Goal: Transaction & Acquisition: Obtain resource

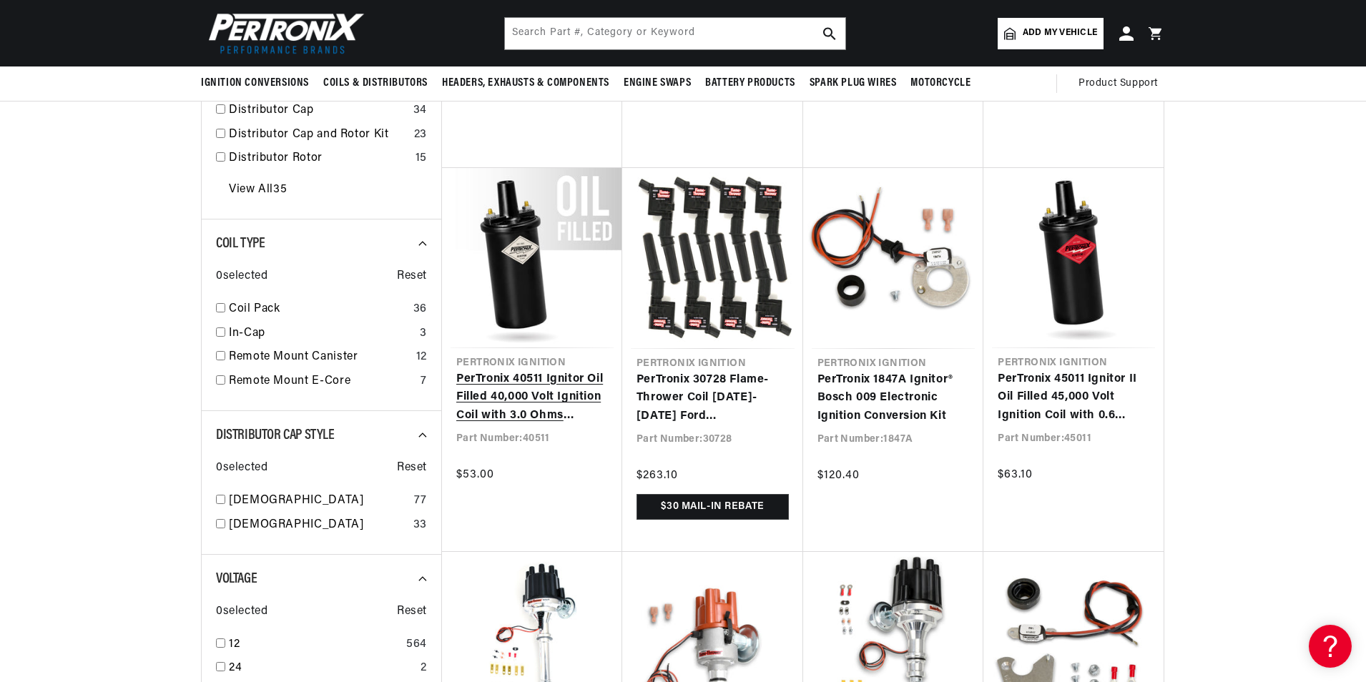
scroll to position [214, 0]
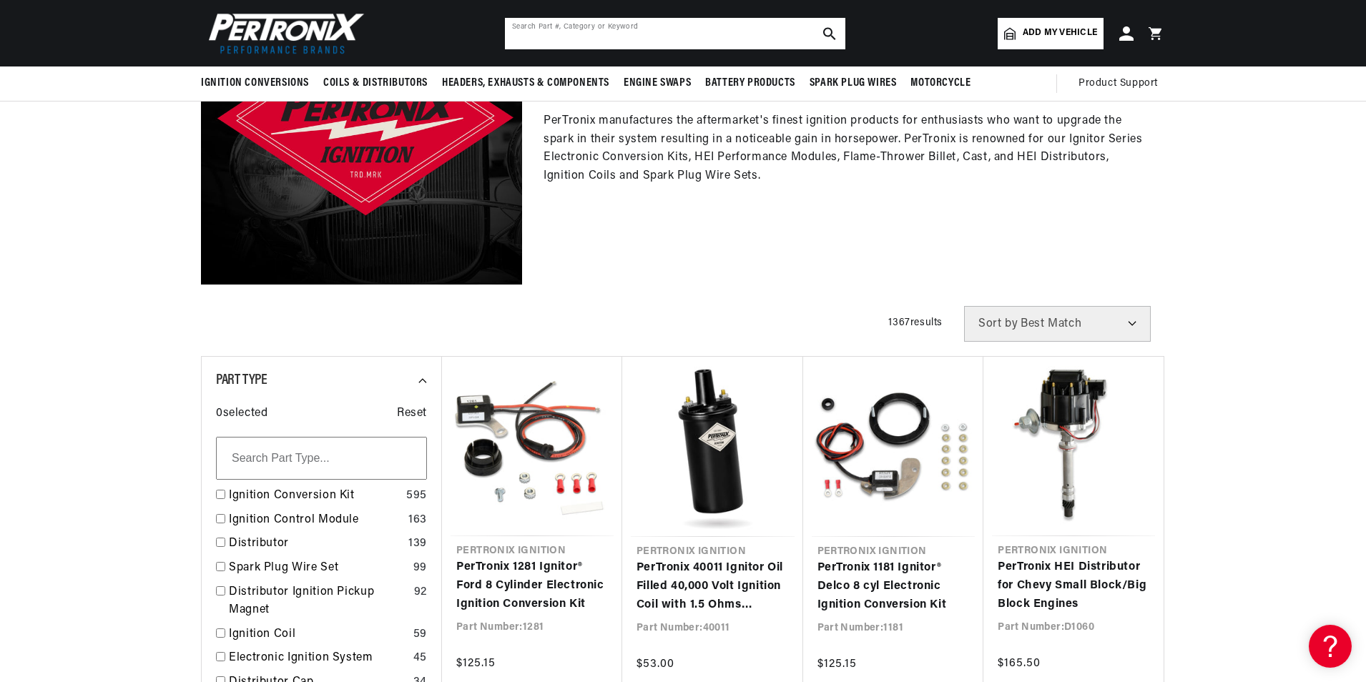
click at [536, 36] on input "text" at bounding box center [675, 33] width 340 height 31
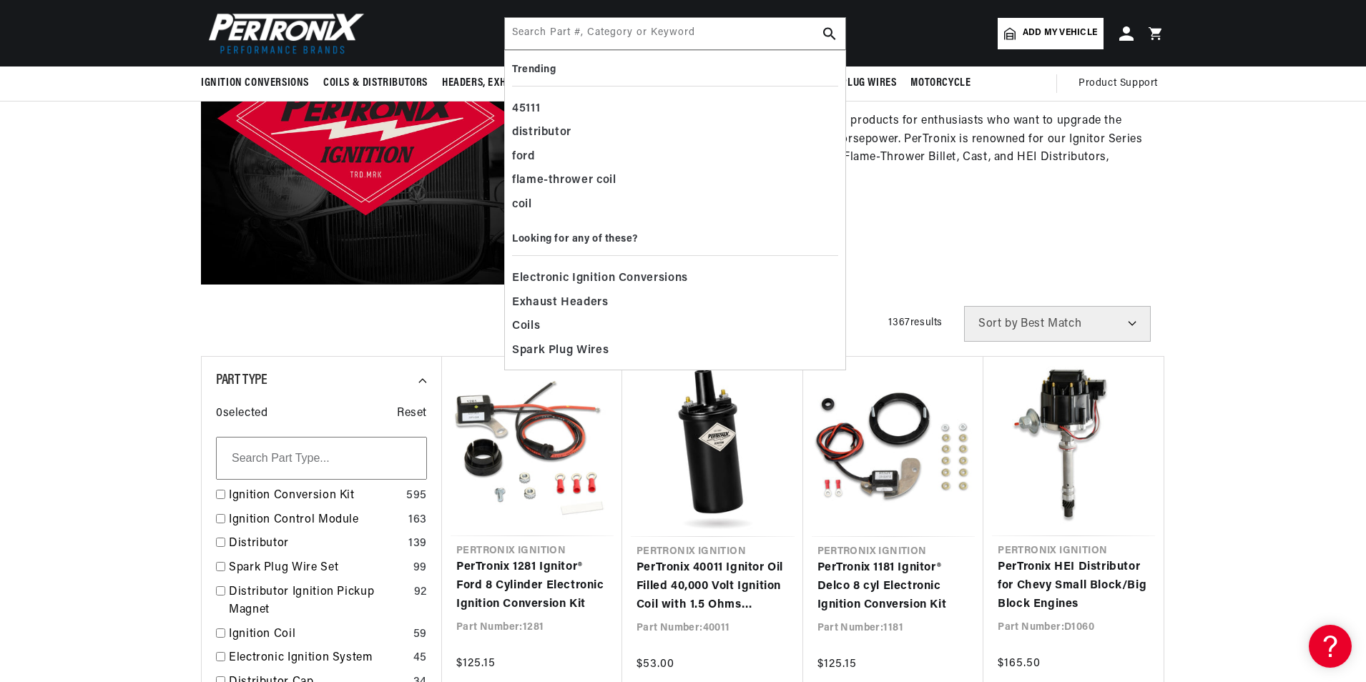
scroll to position [0, 534]
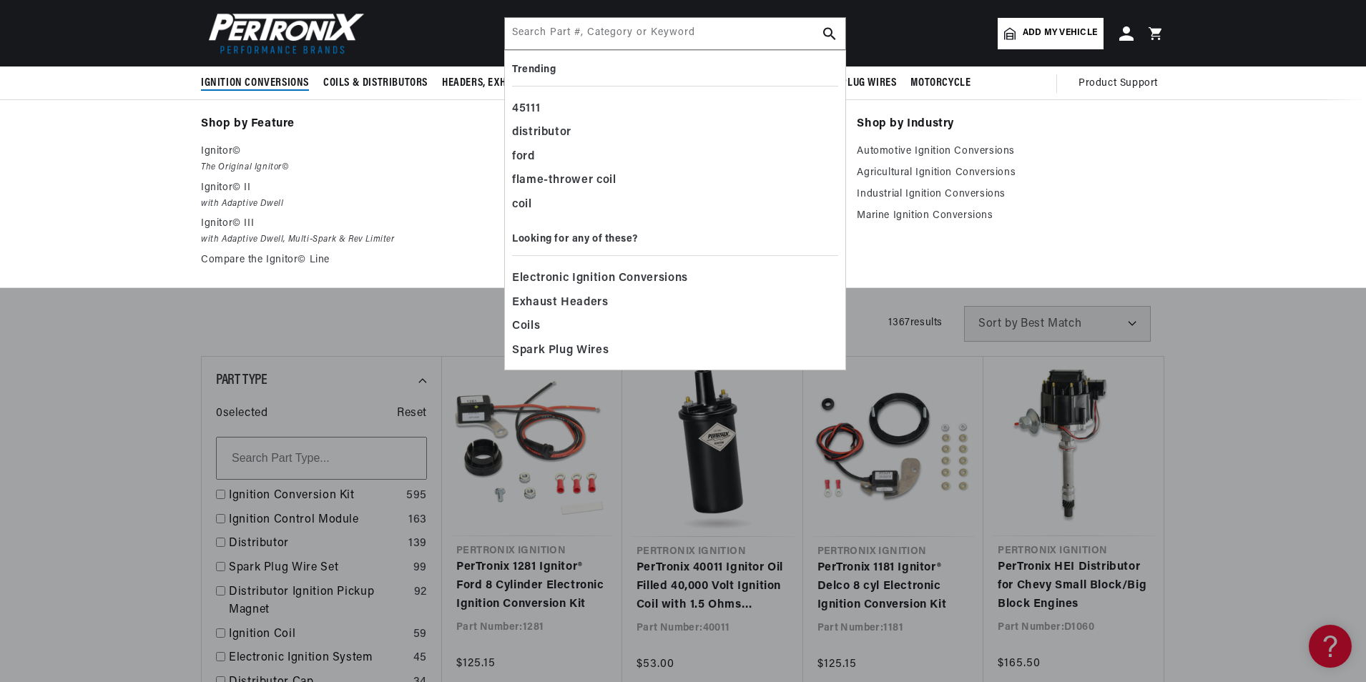
click at [272, 84] on span "Ignition Conversions" at bounding box center [255, 83] width 108 height 15
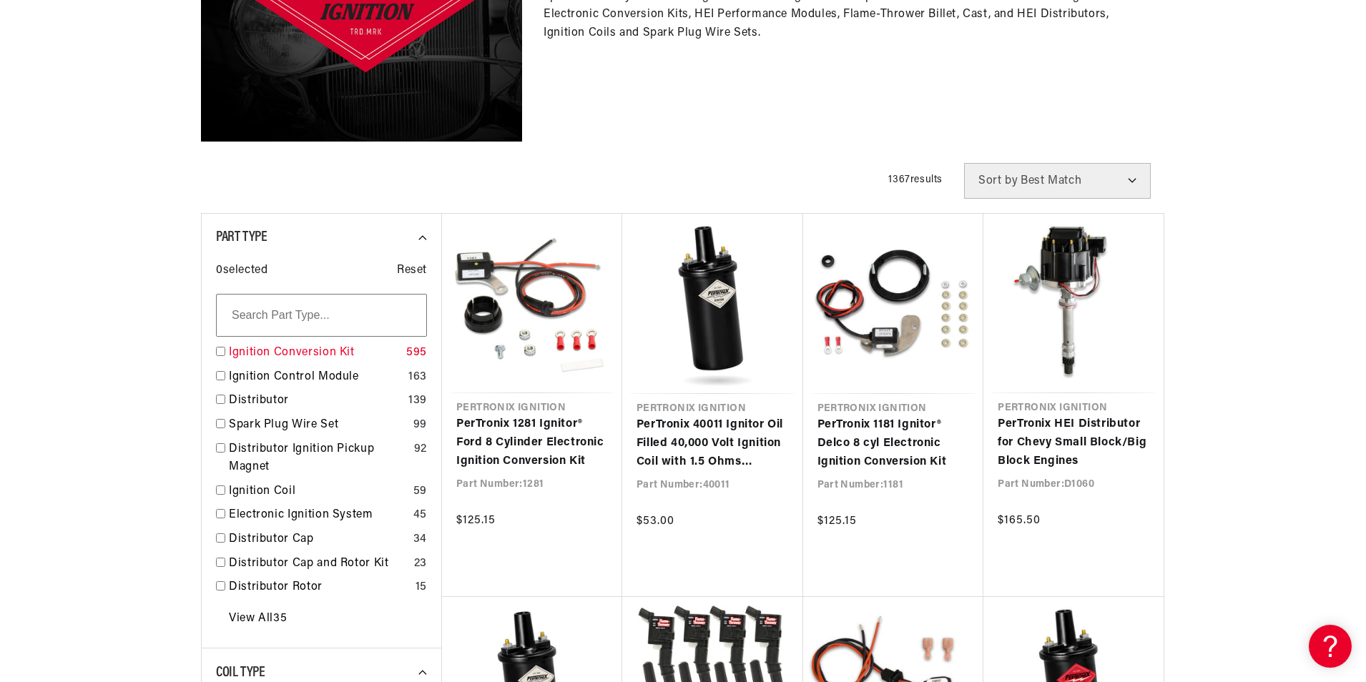
click at [217, 352] on input "checkbox" at bounding box center [220, 351] width 9 height 9
checkbox input "true"
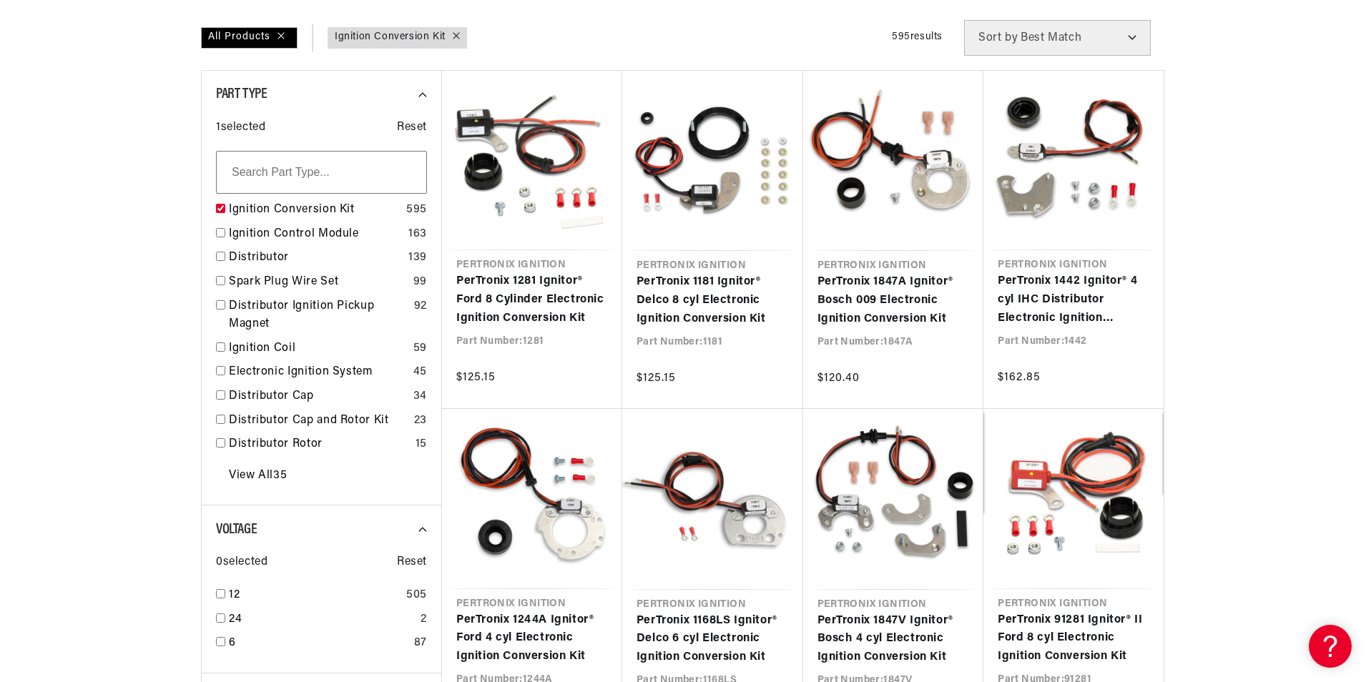
scroll to position [643, 0]
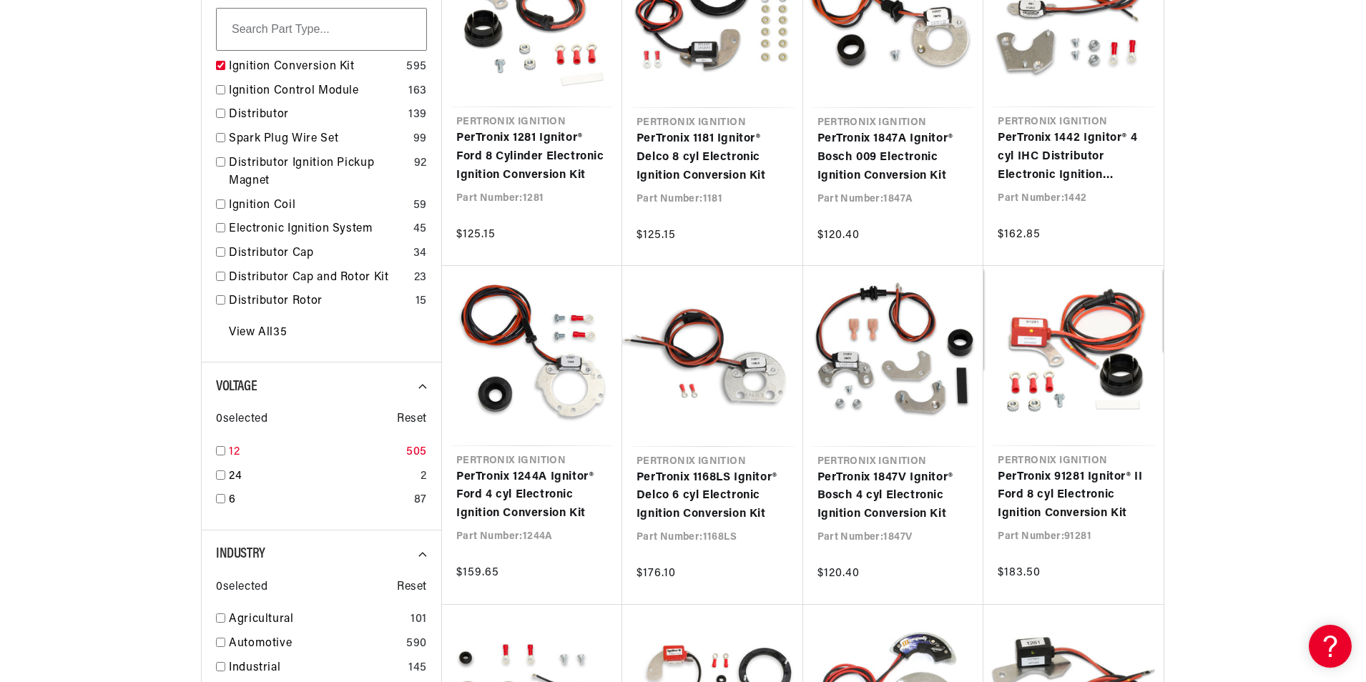
click at [219, 450] on input "checkbox" at bounding box center [220, 450] width 9 height 9
checkbox input "true"
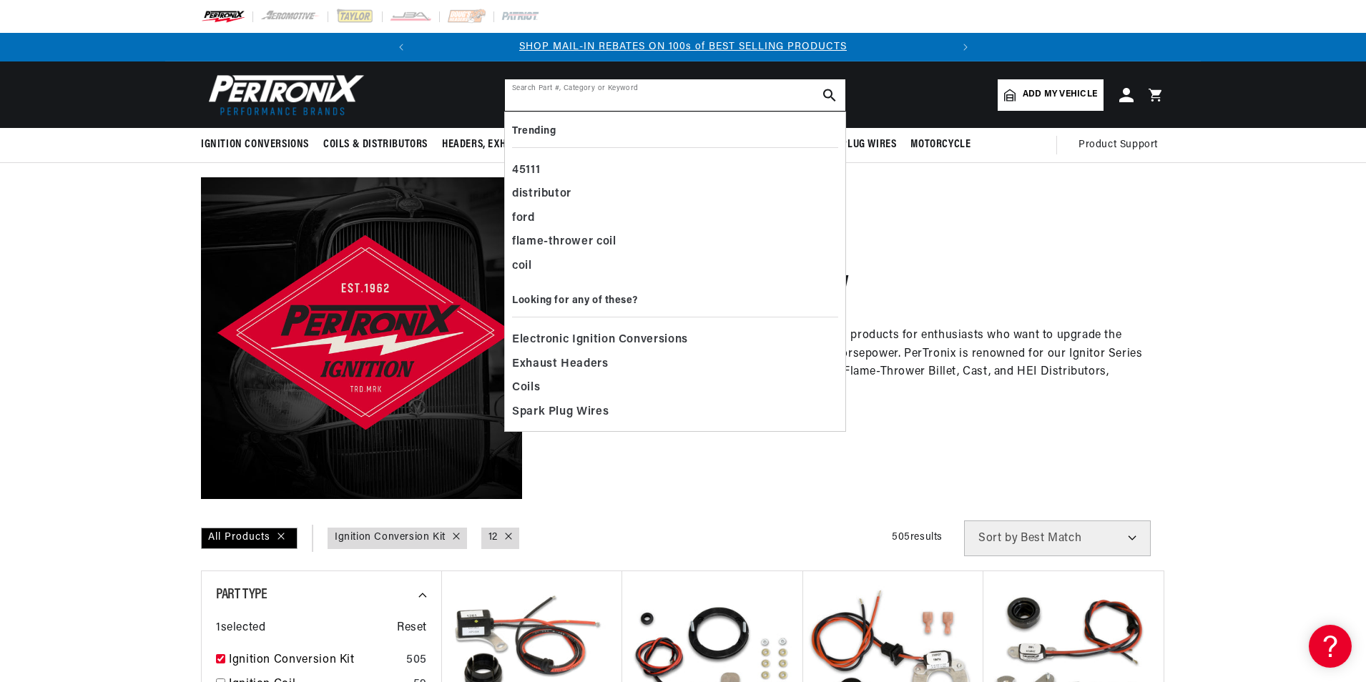
click at [558, 92] on input "text" at bounding box center [675, 94] width 340 height 31
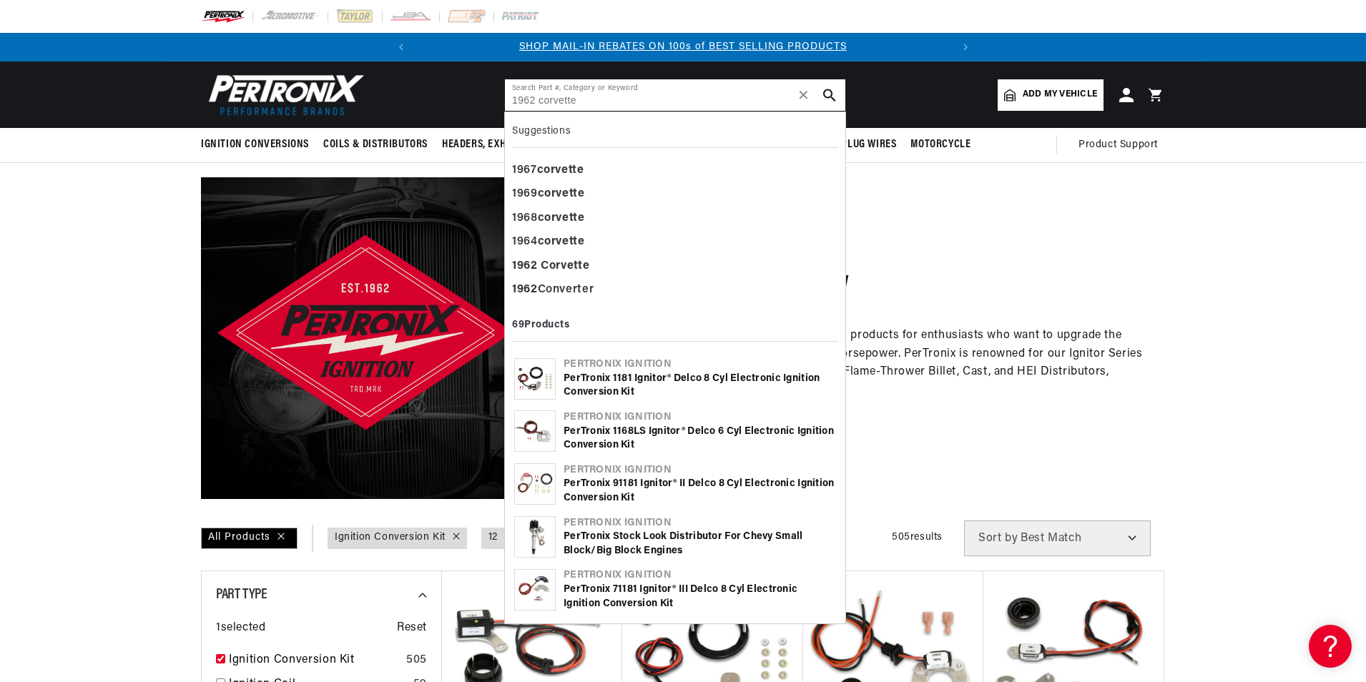
type input "1962 corvette"
click at [830, 91] on use "search button" at bounding box center [829, 95] width 12 height 12
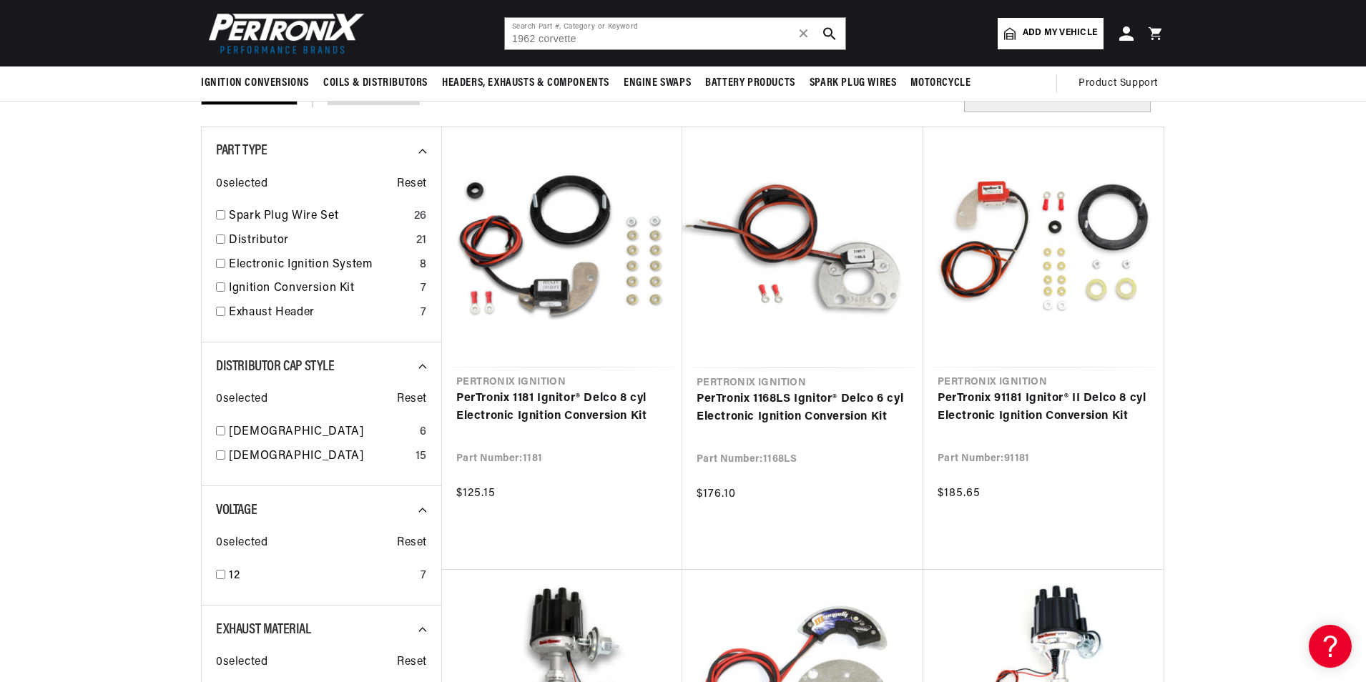
scroll to position [0, 534]
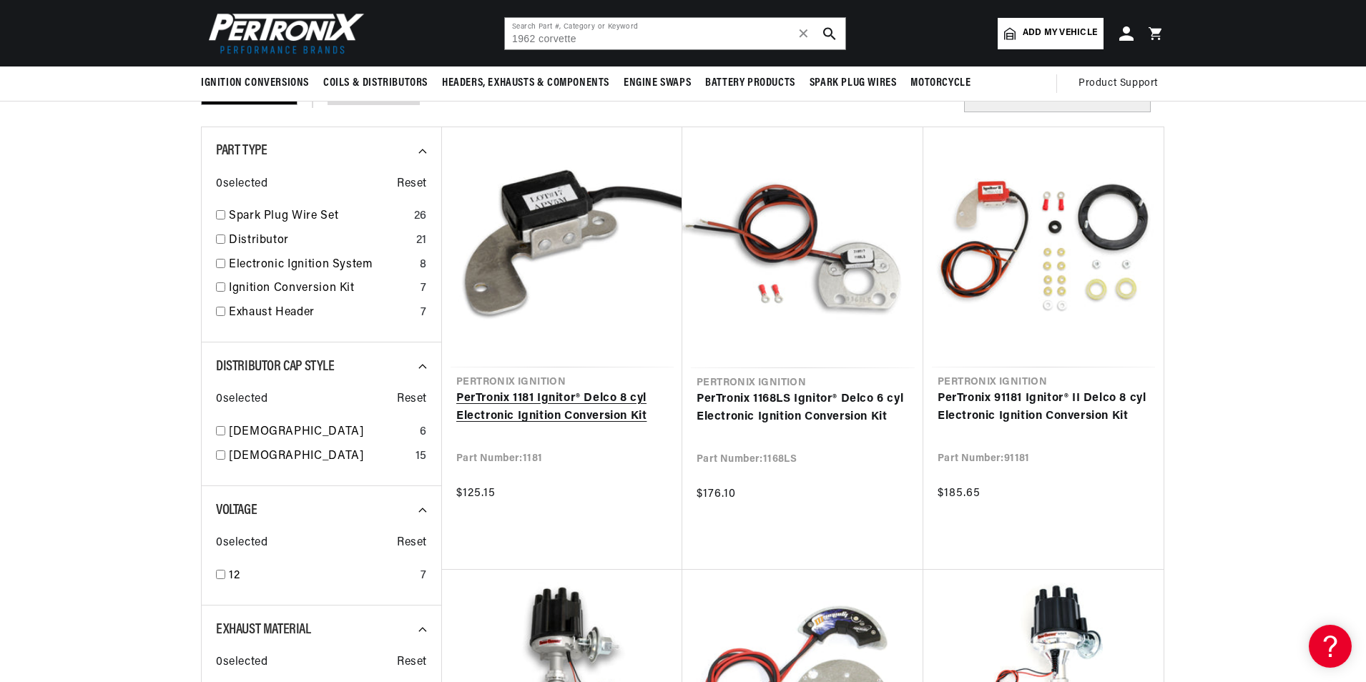
click at [632, 411] on link "PerTronix 1181 Ignitor® Delco 8 cyl Electronic Ignition Conversion Kit" at bounding box center [562, 408] width 212 height 36
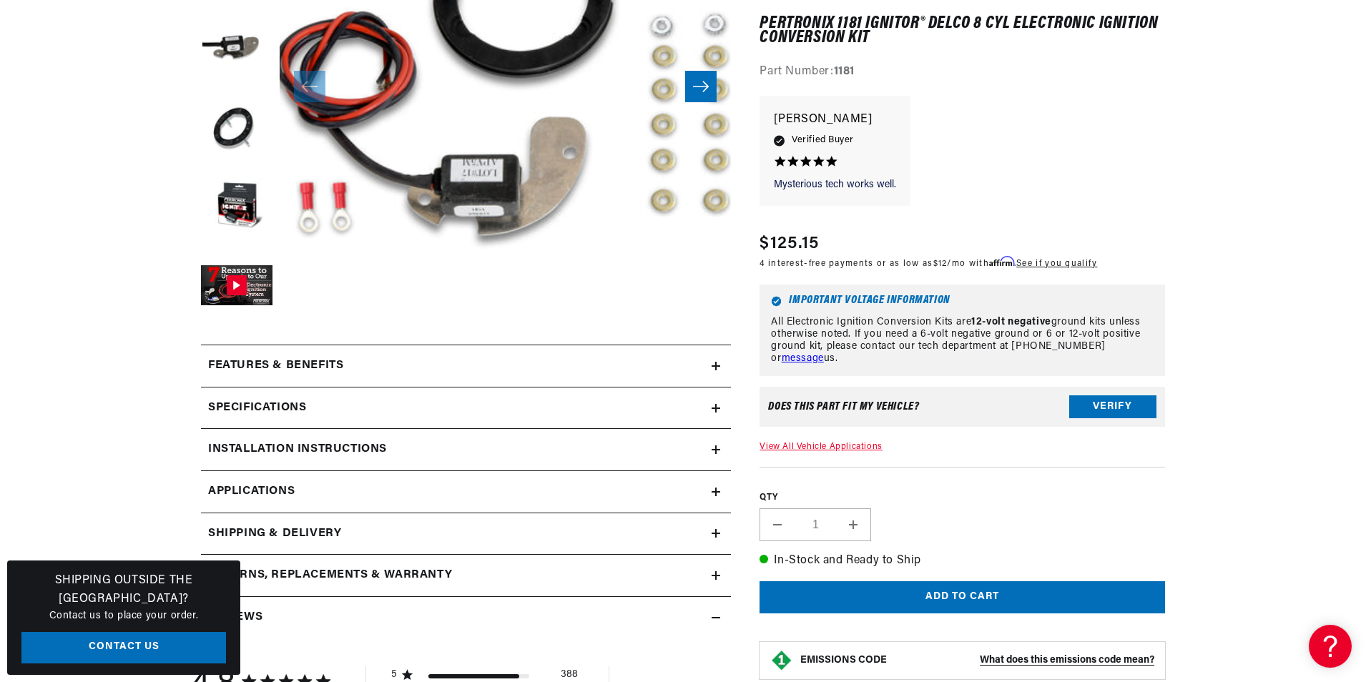
scroll to position [0, 534]
click at [267, 486] on span "Applications" at bounding box center [251, 492] width 87 height 19
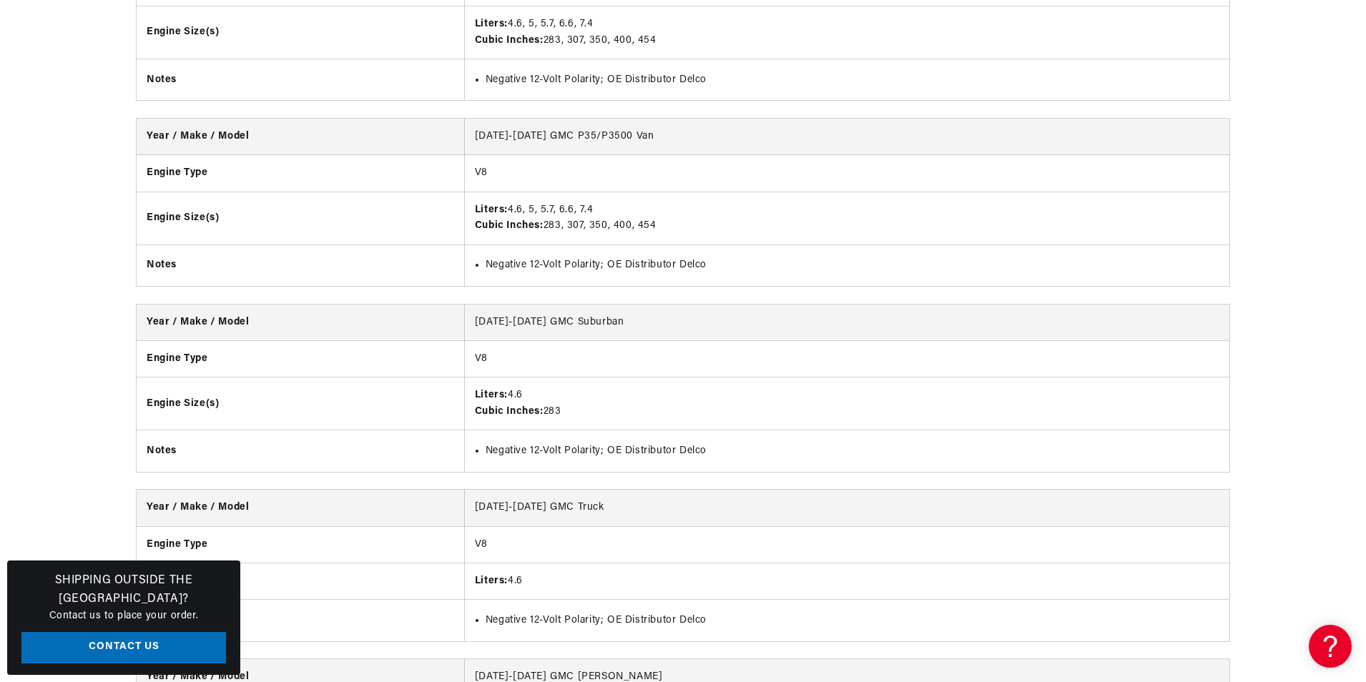
scroll to position [12871, 0]
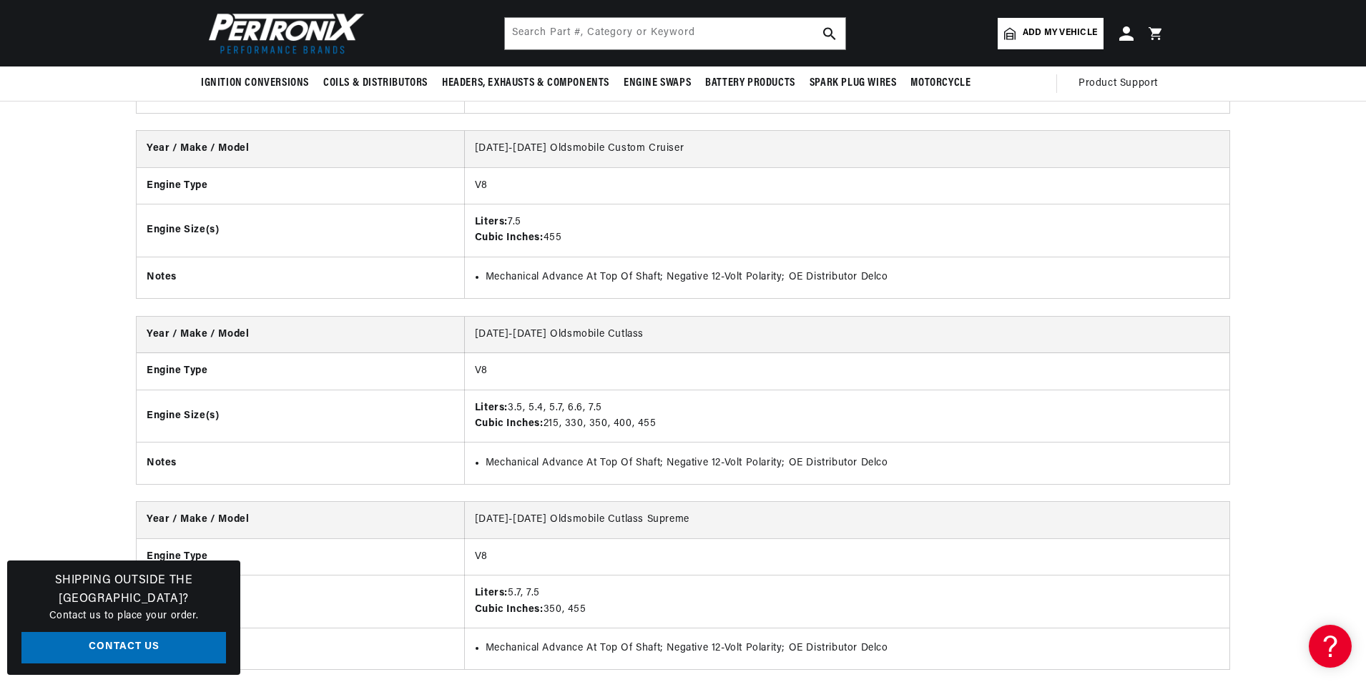
click at [1035, 36] on span "Add my vehicle" at bounding box center [1059, 33] width 74 height 14
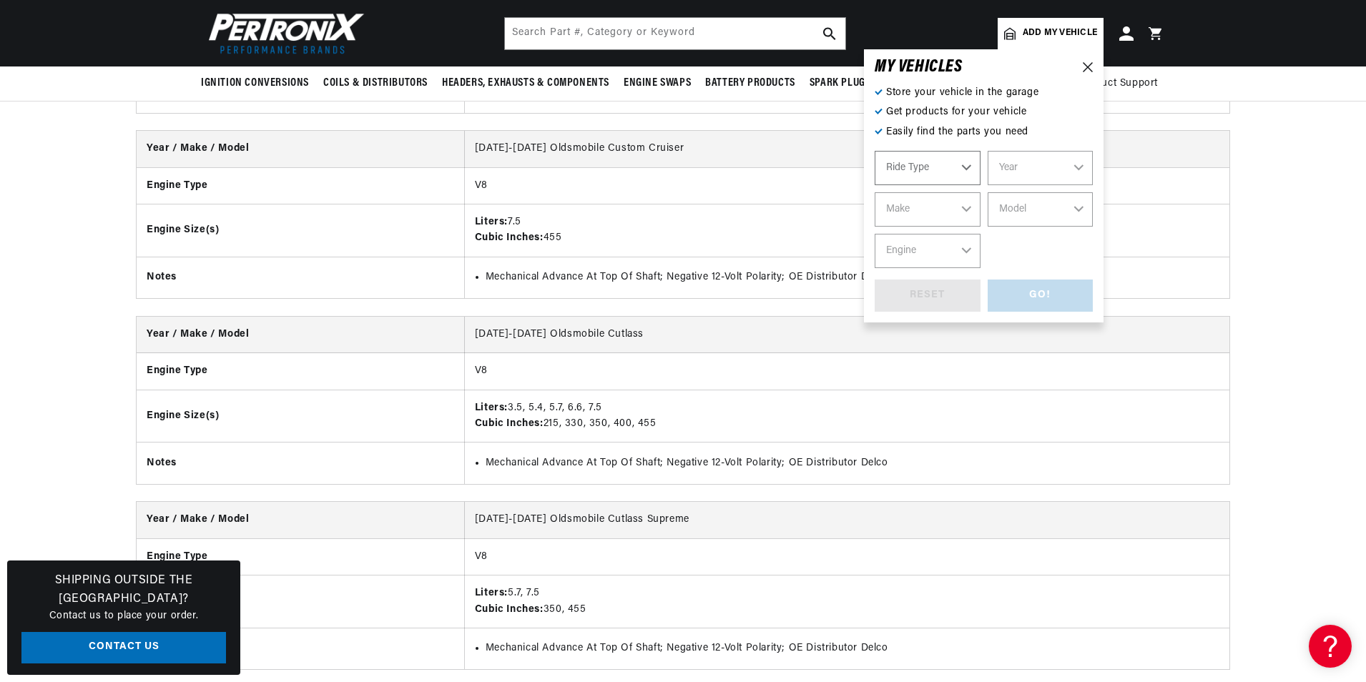
select select "Automotive"
click at [1080, 169] on select "Year 2022 2021 2020 2019 2018 2017 2016 2015 2014 2013 2012 2011 2010 2009 2008…" at bounding box center [1040, 168] width 106 height 34
select select "1962"
click at [987, 151] on select "Year 2022 2021 2020 2019 2018 2017 2016 2015 2014 2013 2012 2011 2010 2009 2008…" at bounding box center [1040, 168] width 106 height 34
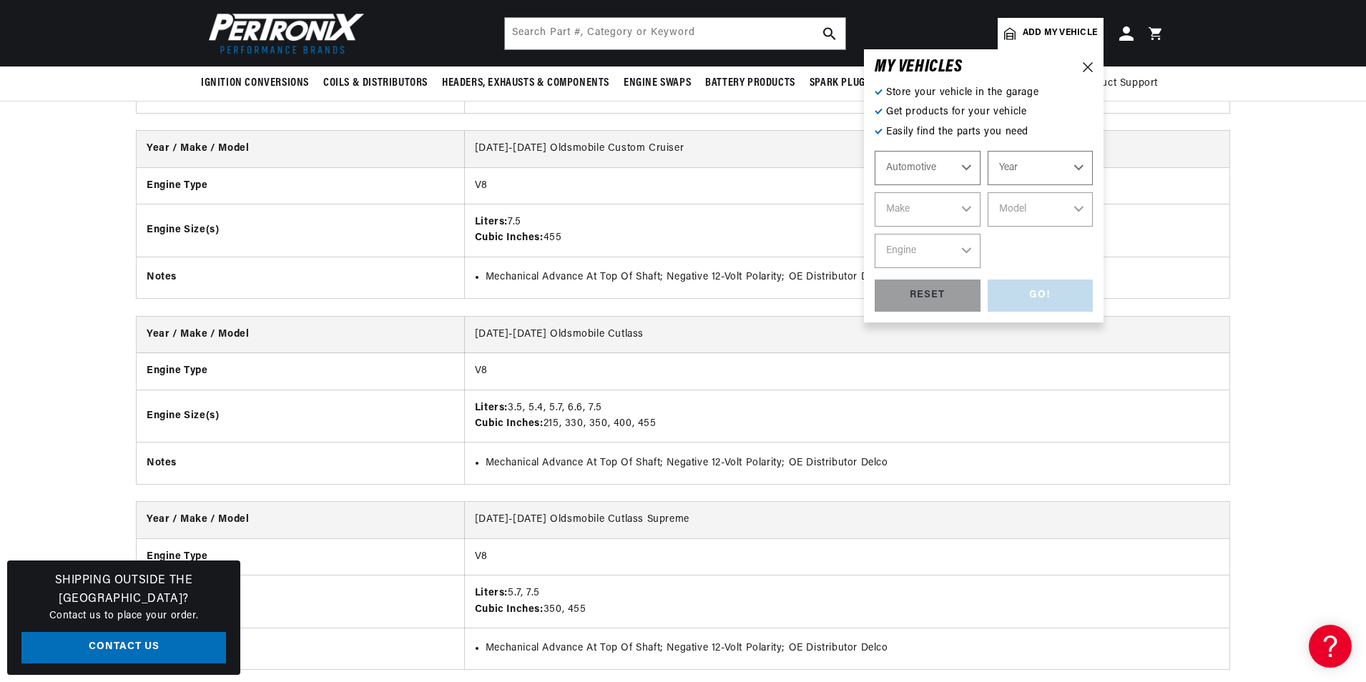
select select "1962"
click at [967, 209] on select "Make Alfa Romeo American Motors Aston Martin Austin Austin Healey Bentley Buick…" at bounding box center [927, 209] width 106 height 34
select select "Chevrolet"
click at [874, 192] on select "Make Alfa Romeo American Motors Aston Martin Austin Austin Healey Bentley Buick…" at bounding box center [927, 209] width 106 height 34
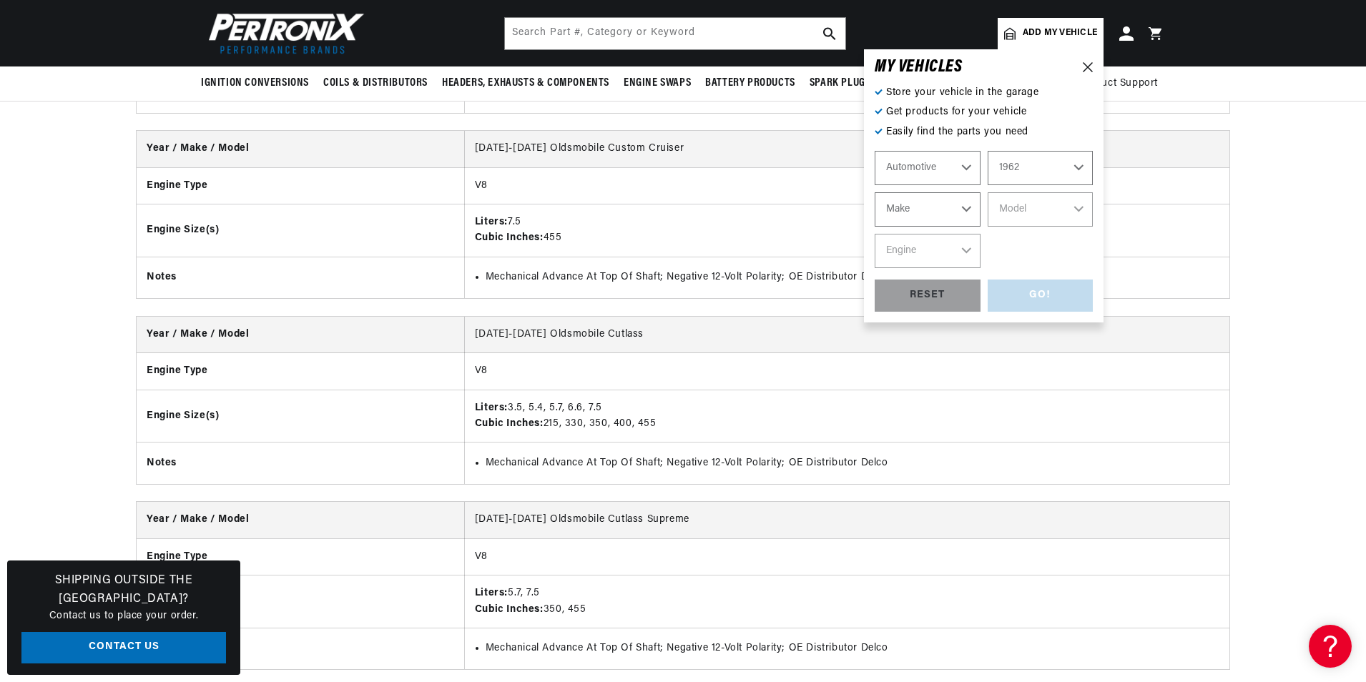
select select "Chevrolet"
click at [1081, 206] on select "Model Bel Air Biscayne C10 Pickup C20 Pickup C30 Pickup C40 Chevy II Corvair Co…" at bounding box center [1040, 209] width 106 height 34
select select "Corvette"
click at [987, 192] on select "Model Bel Air Biscayne C10 Pickup C20 Pickup C30 Pickup C40 Chevy II Corvair Co…" at bounding box center [1040, 209] width 106 height 34
select select "Corvette"
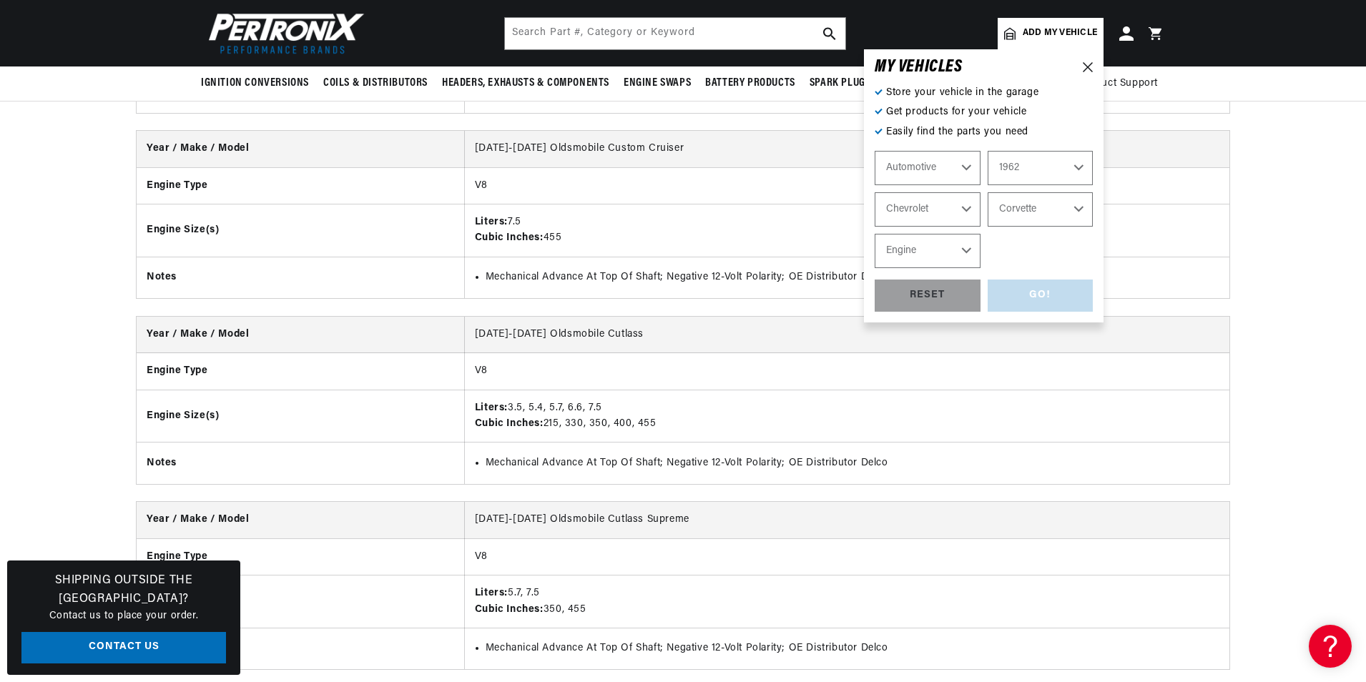
scroll to position [0, 0]
click at [964, 248] on select "Engine 6.5L 7.0L 7.4L 283cid / 4.6L 327cid / 5.3L 327cid / 5.4L 348cid / 5.7L" at bounding box center [927, 251] width 106 height 34
select select "327cid-5.3L"
click at [874, 234] on select "Engine 6.5L 7.0L 7.4L 283cid / 4.6L 327cid / 5.3L 327cid / 5.4L 348cid / 5.7L" at bounding box center [927, 251] width 106 height 34
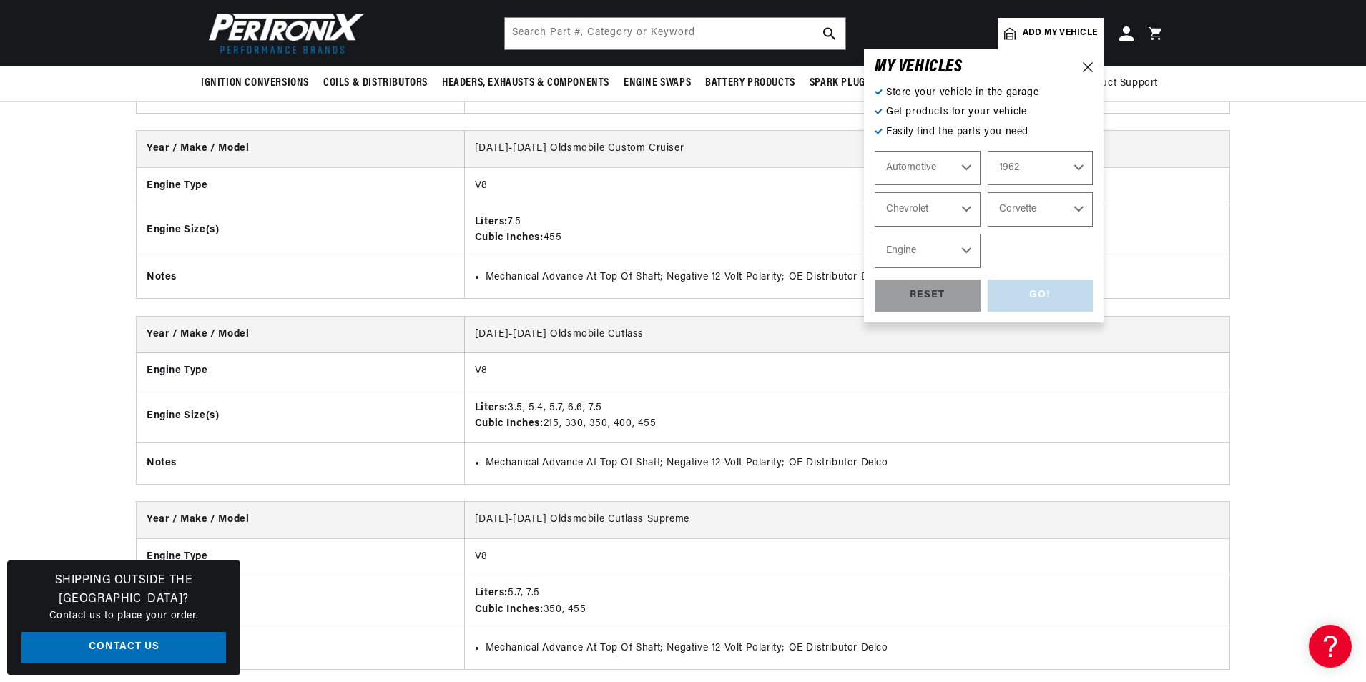
select select "327cid-5.3L"
click at [1022, 291] on div "GO!" at bounding box center [1040, 296] width 106 height 32
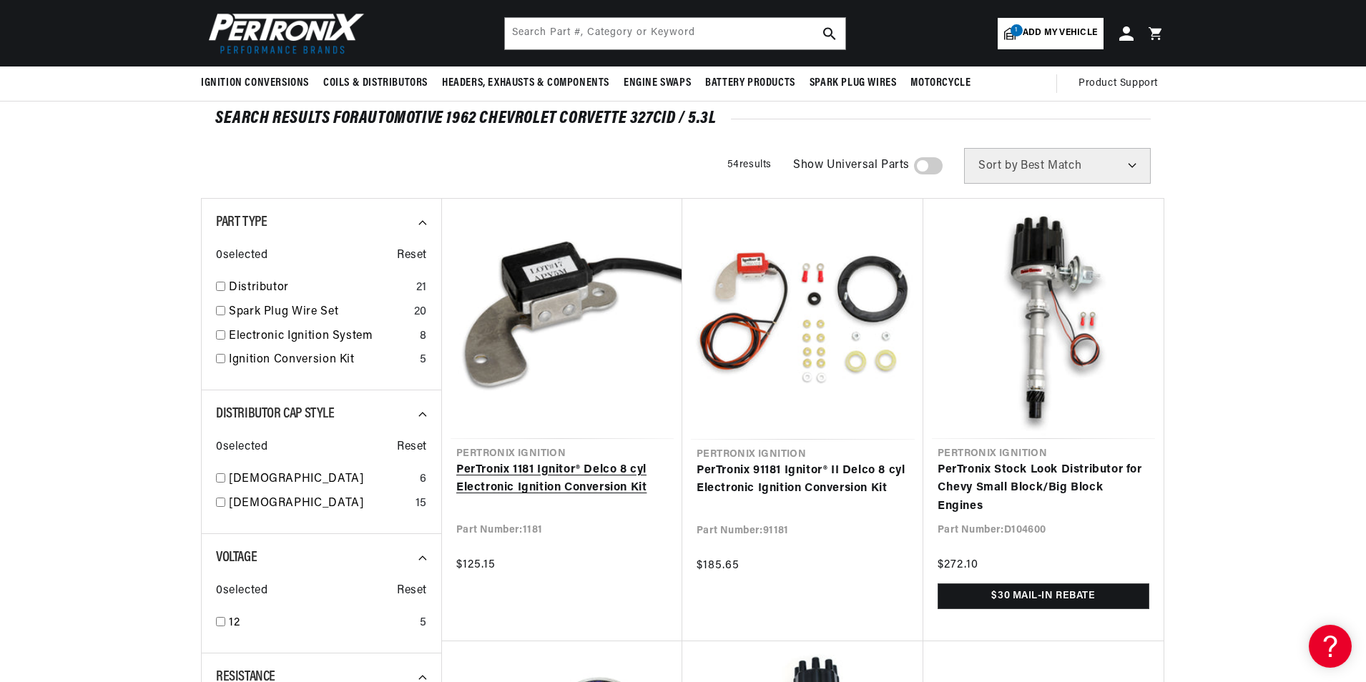
click at [631, 461] on link "PerTronix 1181 Ignitor® Delco 8 cyl Electronic Ignition Conversion Kit" at bounding box center [562, 479] width 212 height 36
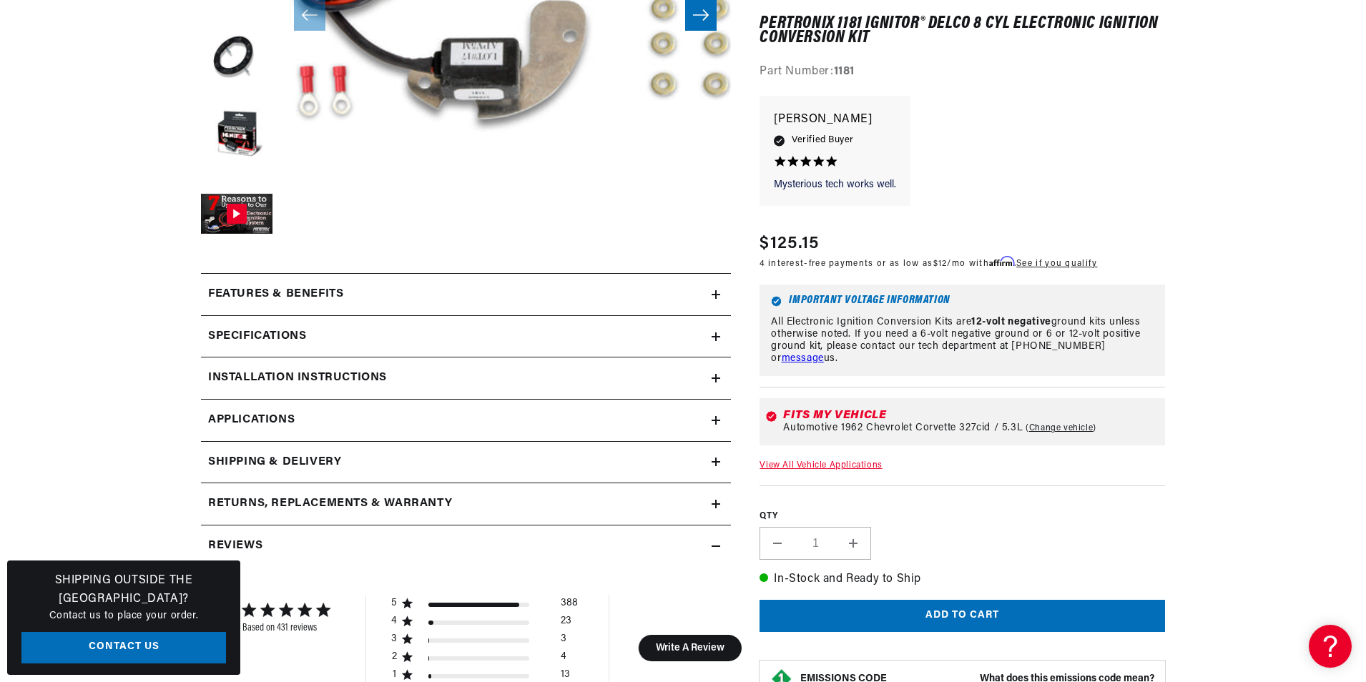
scroll to position [0, 534]
click at [301, 382] on h2 "Installation instructions" at bounding box center [297, 378] width 179 height 19
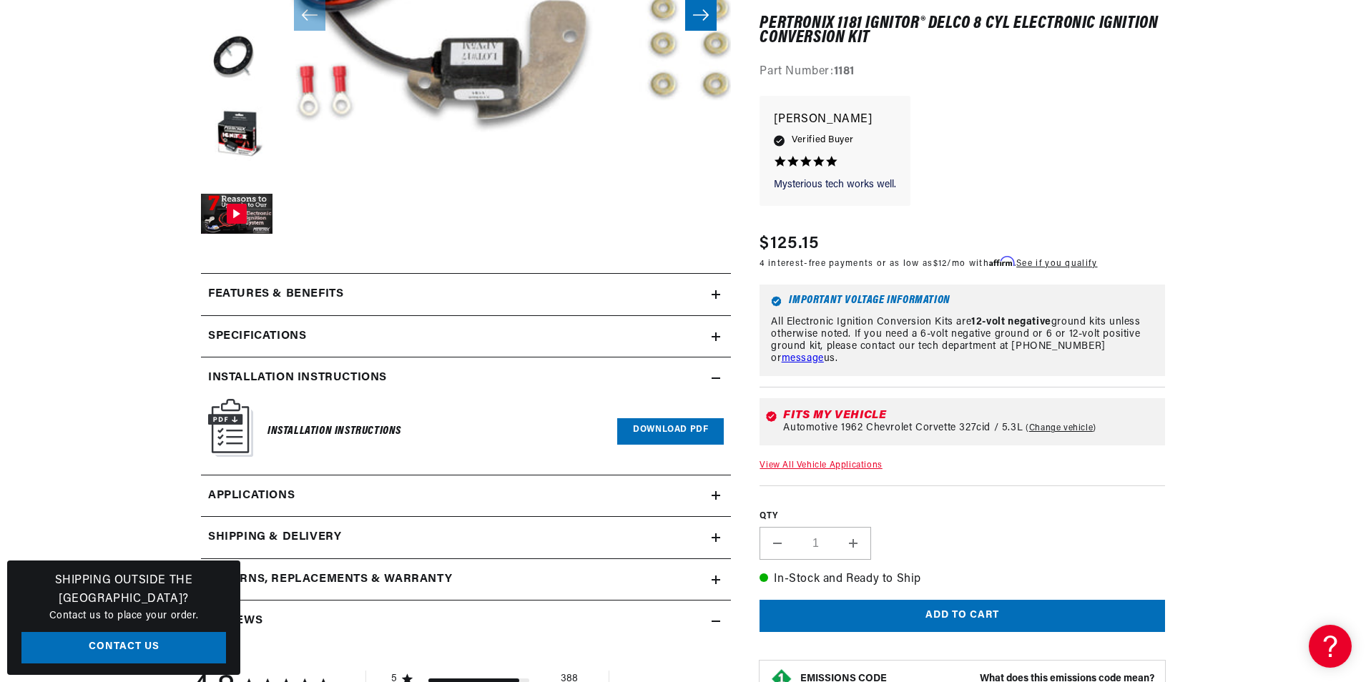
click at [657, 428] on link "Download PDF" at bounding box center [670, 431] width 107 height 26
